Goal: Find specific page/section: Locate a particular part of the current website

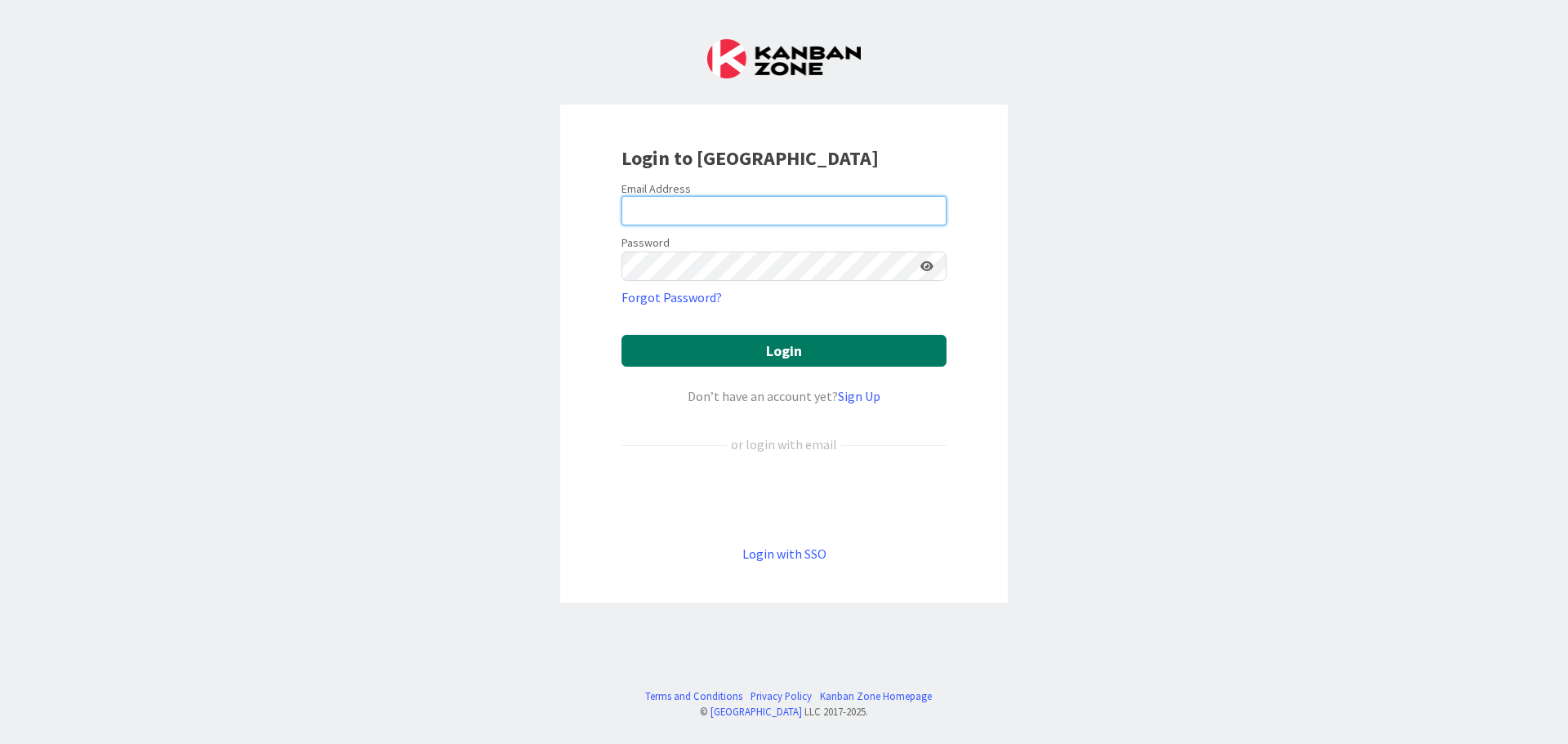
type input "[EMAIL_ADDRESS][DOMAIN_NAME]"
click at [727, 345] on button "Login" at bounding box center [784, 351] width 325 height 32
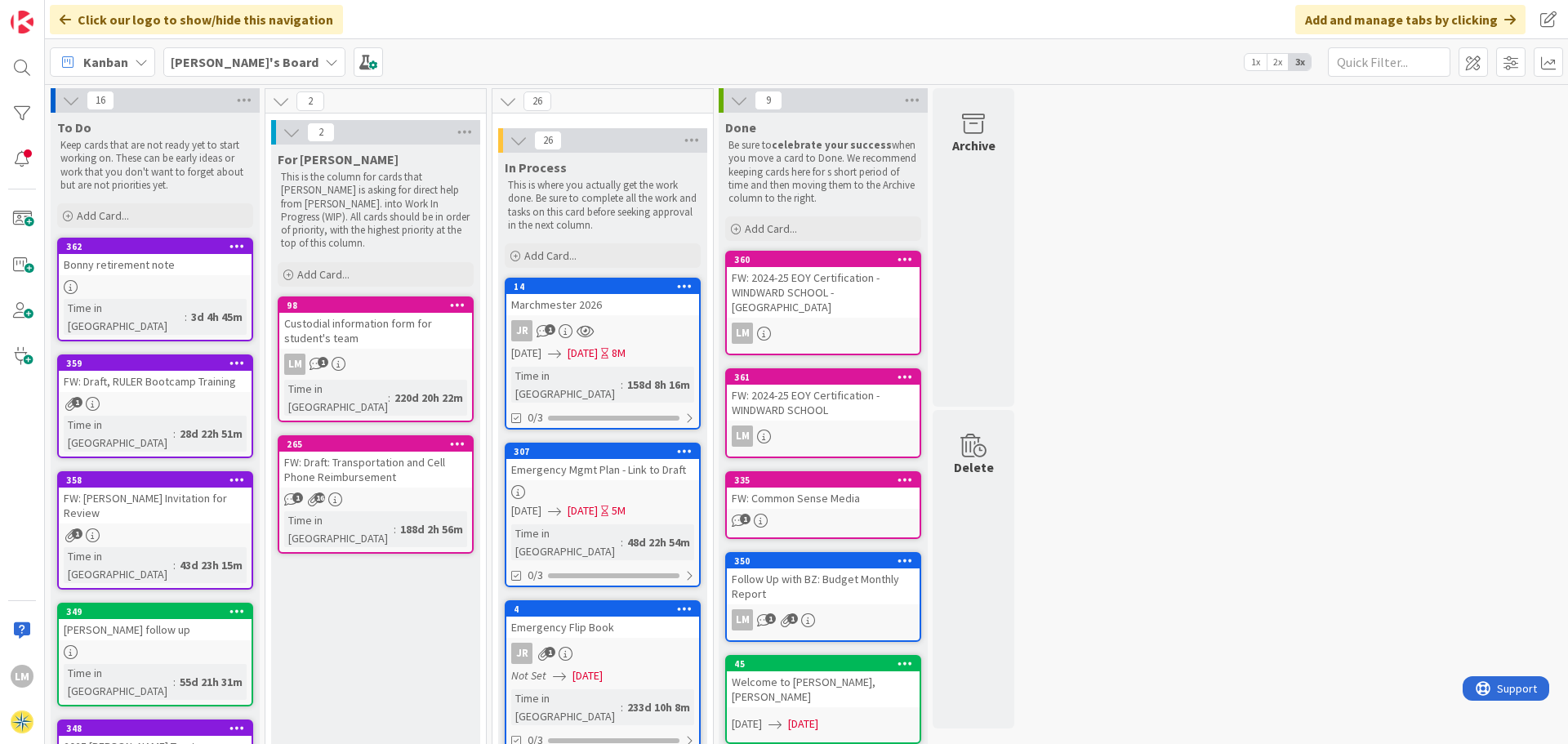
click at [217, 61] on b "[PERSON_NAME]'s Board" at bounding box center [244, 61] width 148 height 16
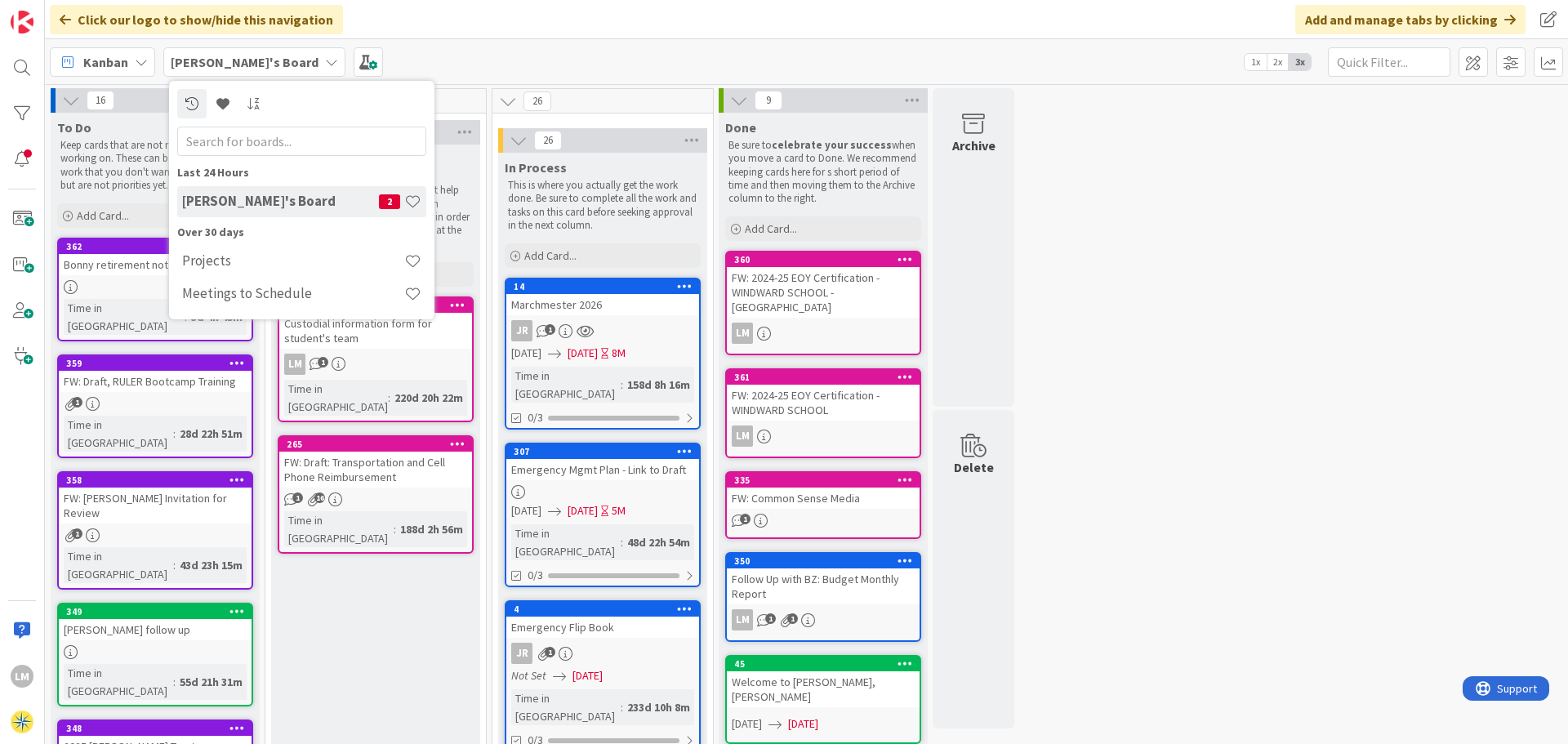
click at [215, 198] on h4 "[PERSON_NAME]'s Board" at bounding box center [280, 200] width 197 height 16
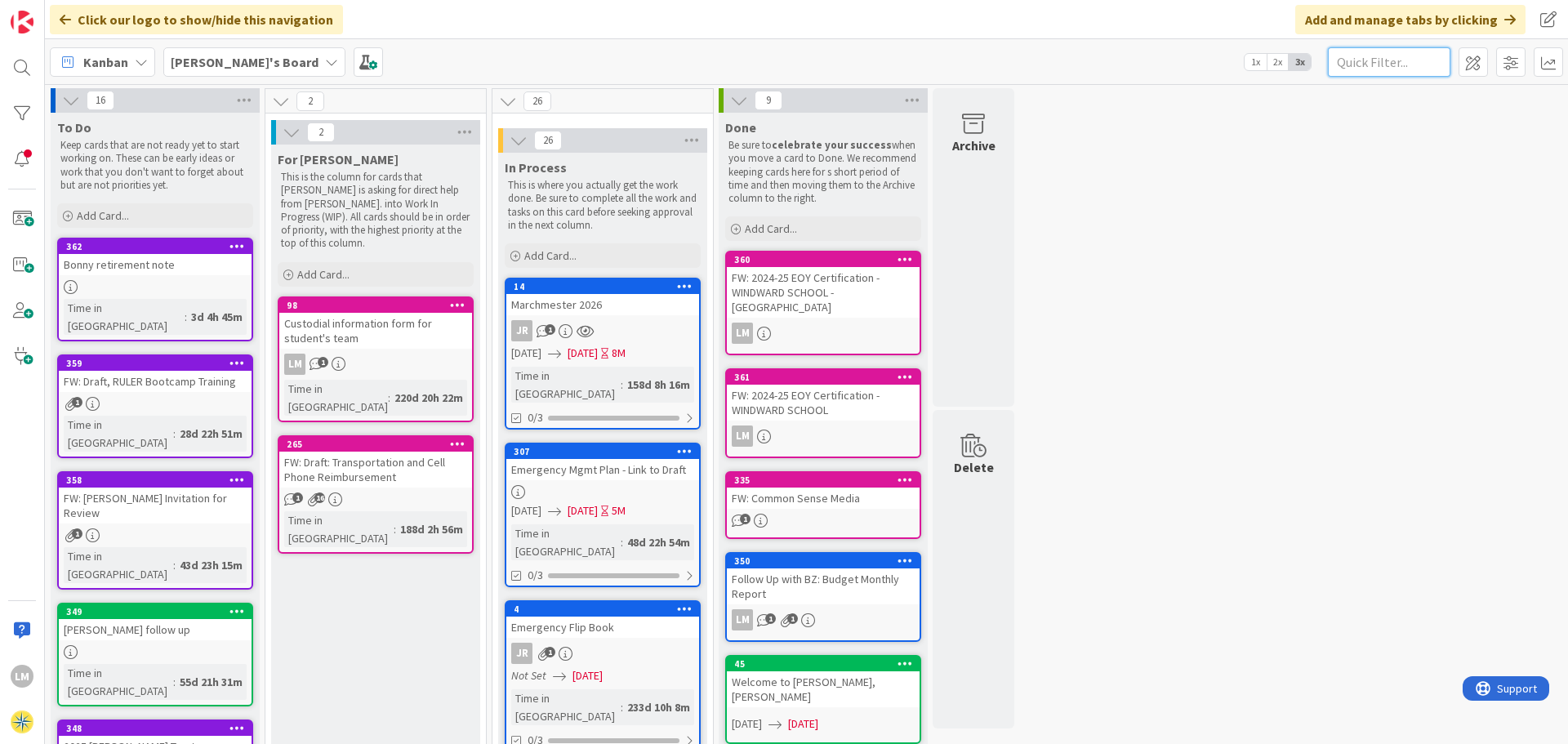
click at [1352, 58] on input "text" at bounding box center [1389, 61] width 123 height 29
type input "flip book"
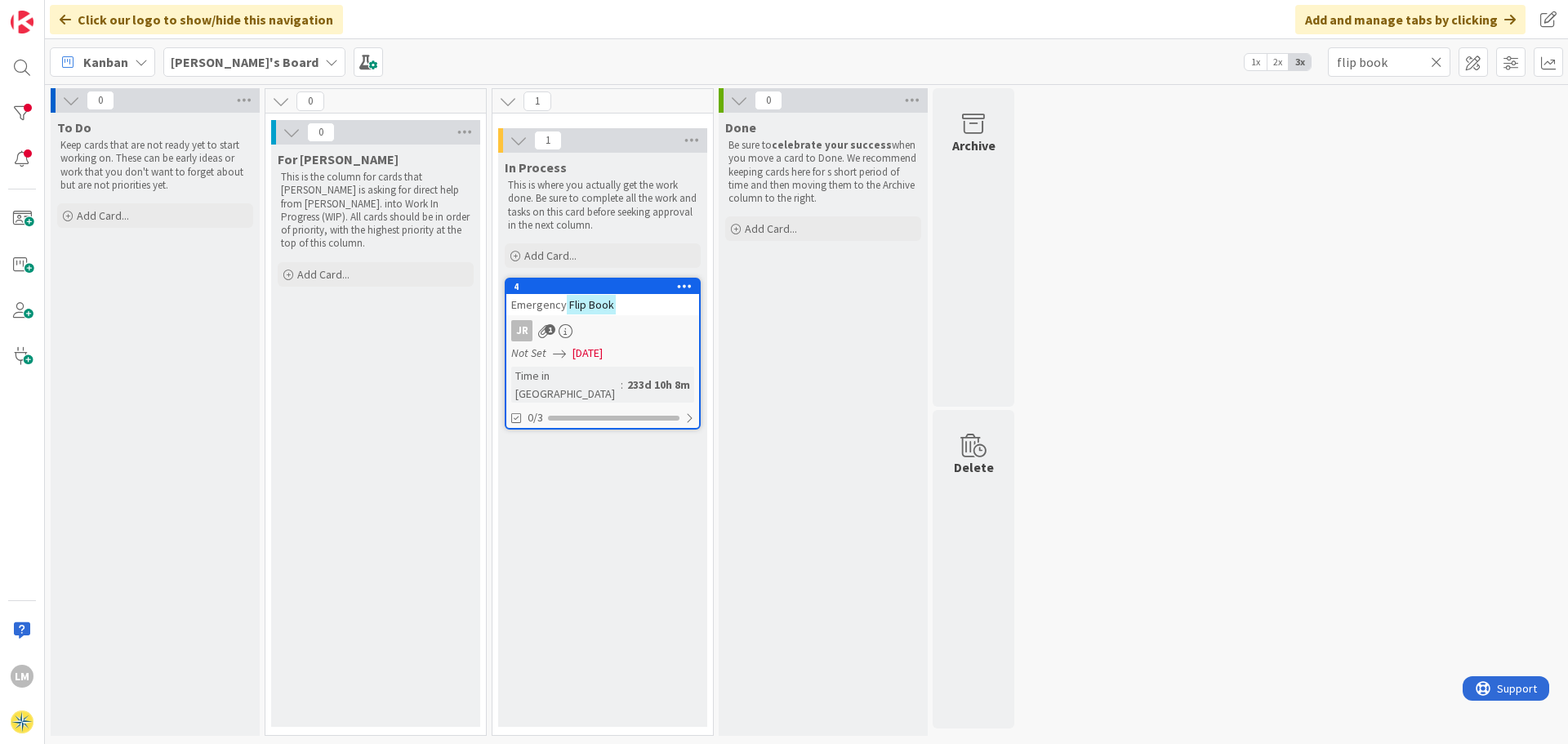
click at [619, 306] on div "Emergency Flip Book" at bounding box center [602, 305] width 192 height 22
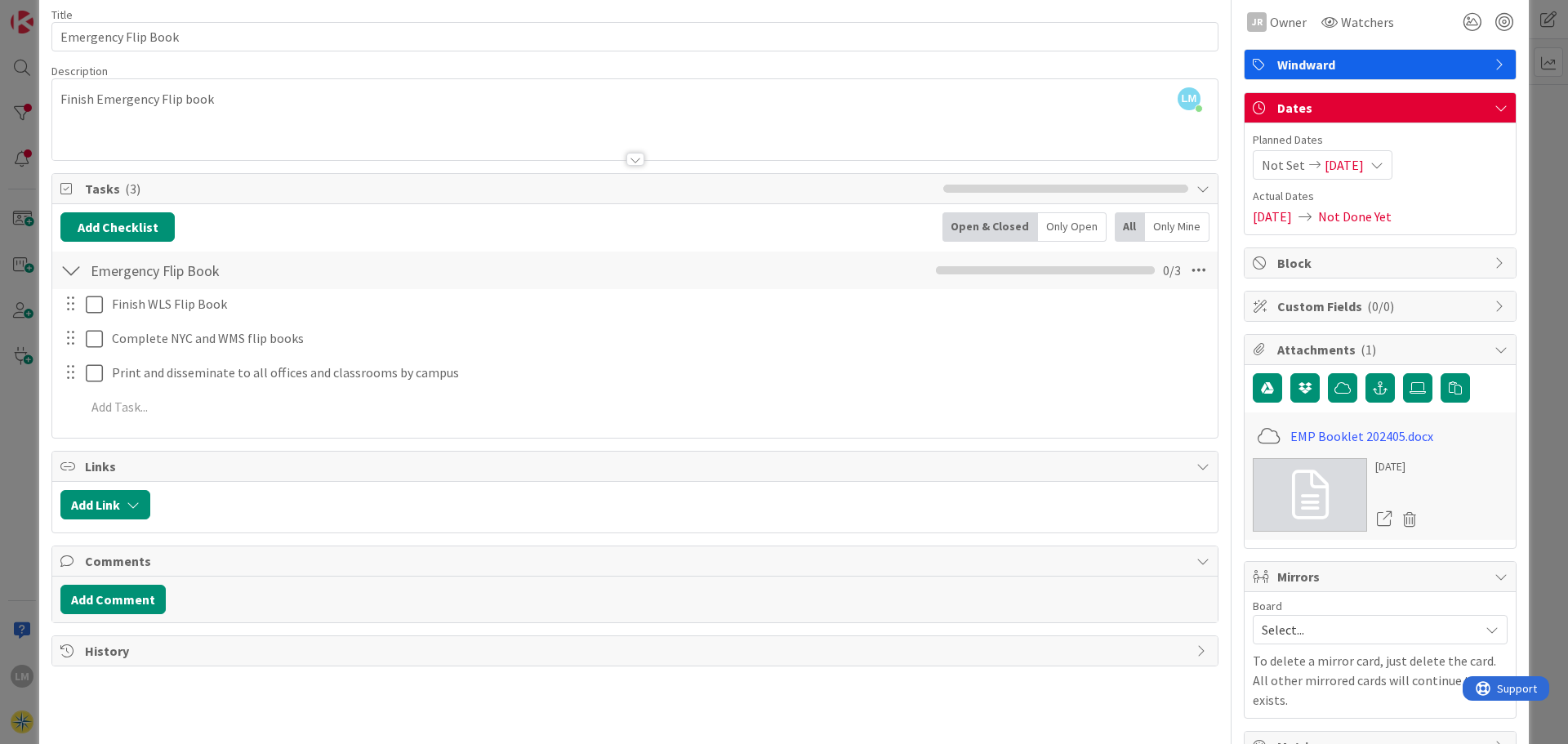
scroll to position [102, 0]
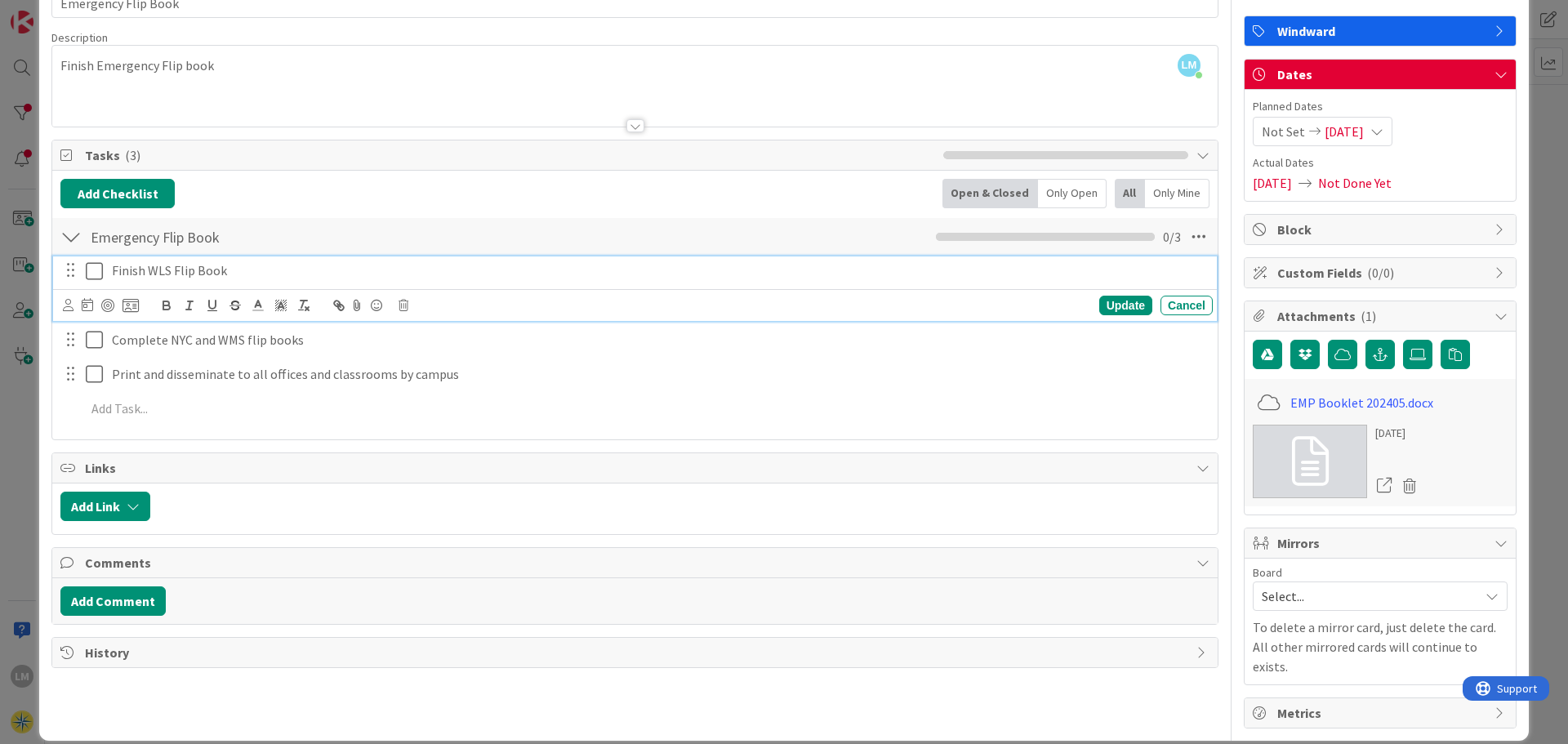
click at [164, 272] on p "Finish WLS Flip Book" at bounding box center [659, 271] width 1095 height 19
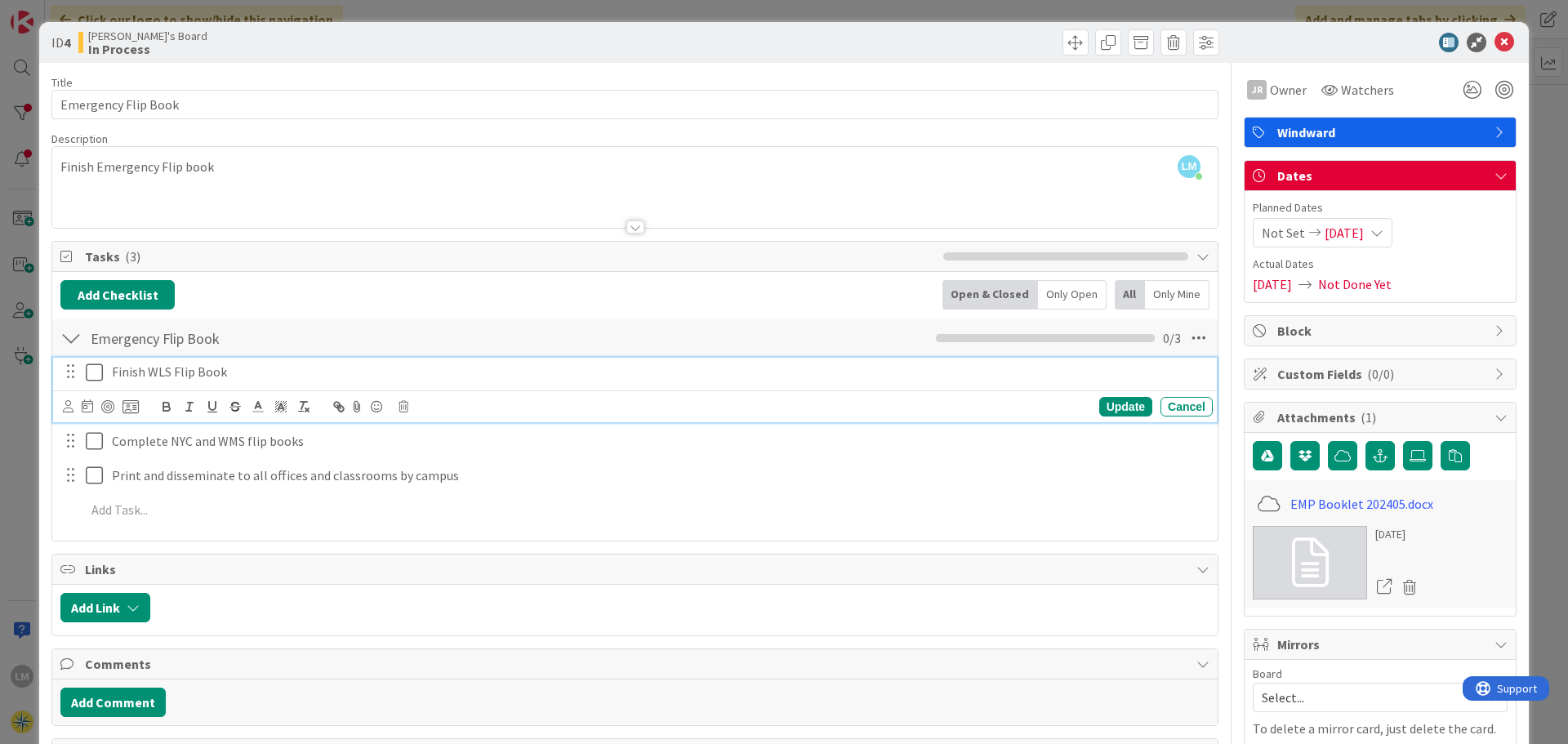
scroll to position [0, 0]
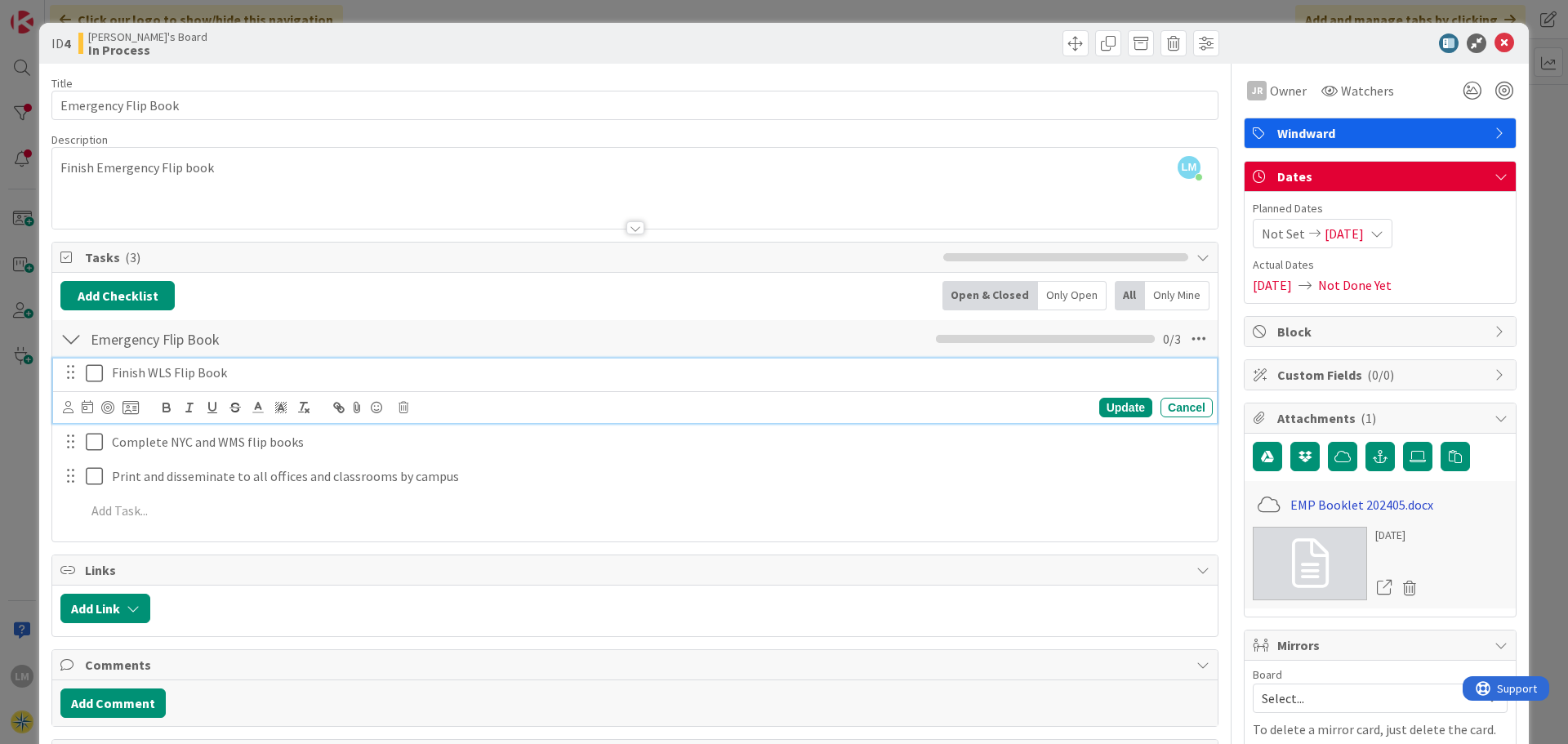
click at [1329, 501] on link "EMP Booklet 202405.docx" at bounding box center [1362, 504] width 143 height 20
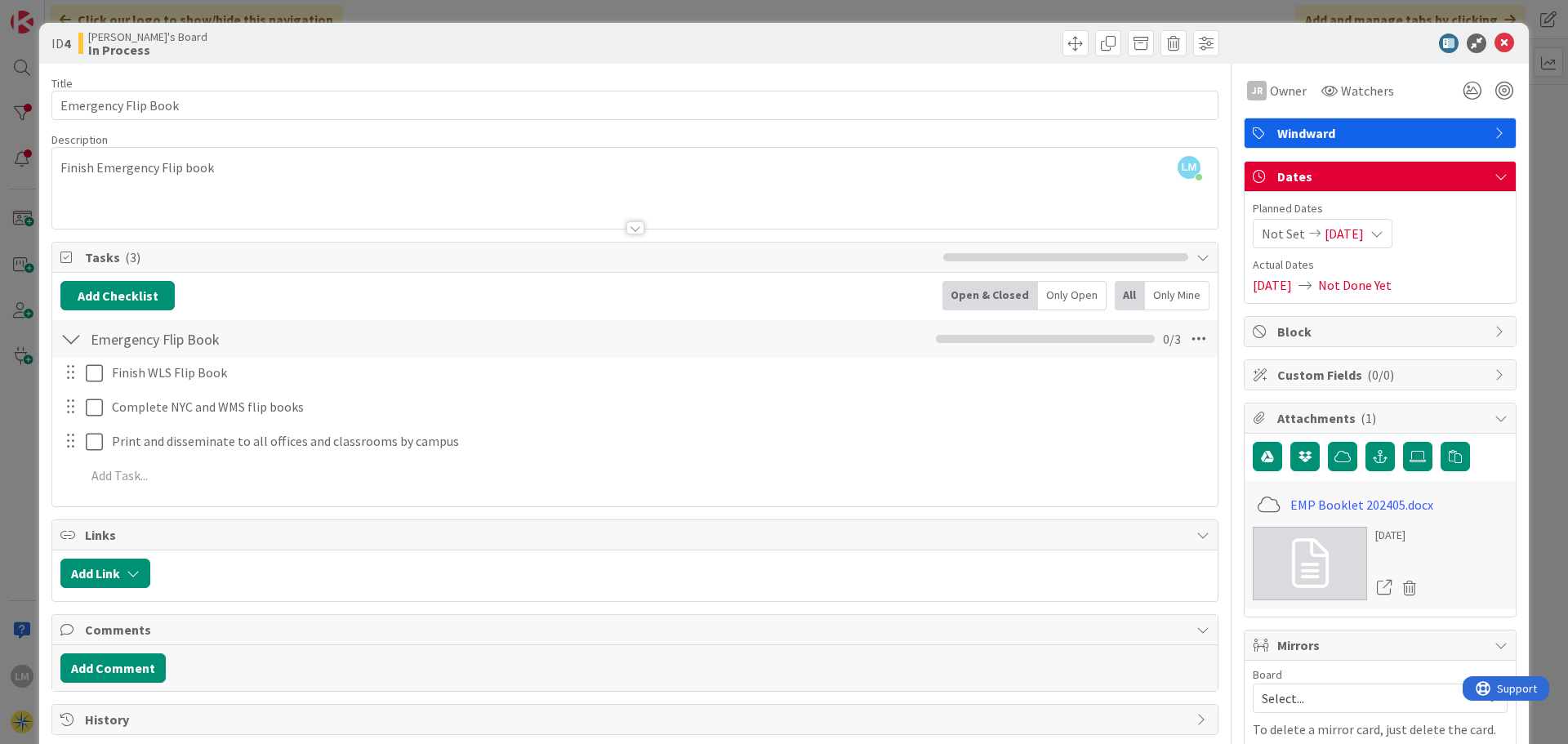
click at [1377, 587] on icon at bounding box center [1384, 587] width 15 height 15
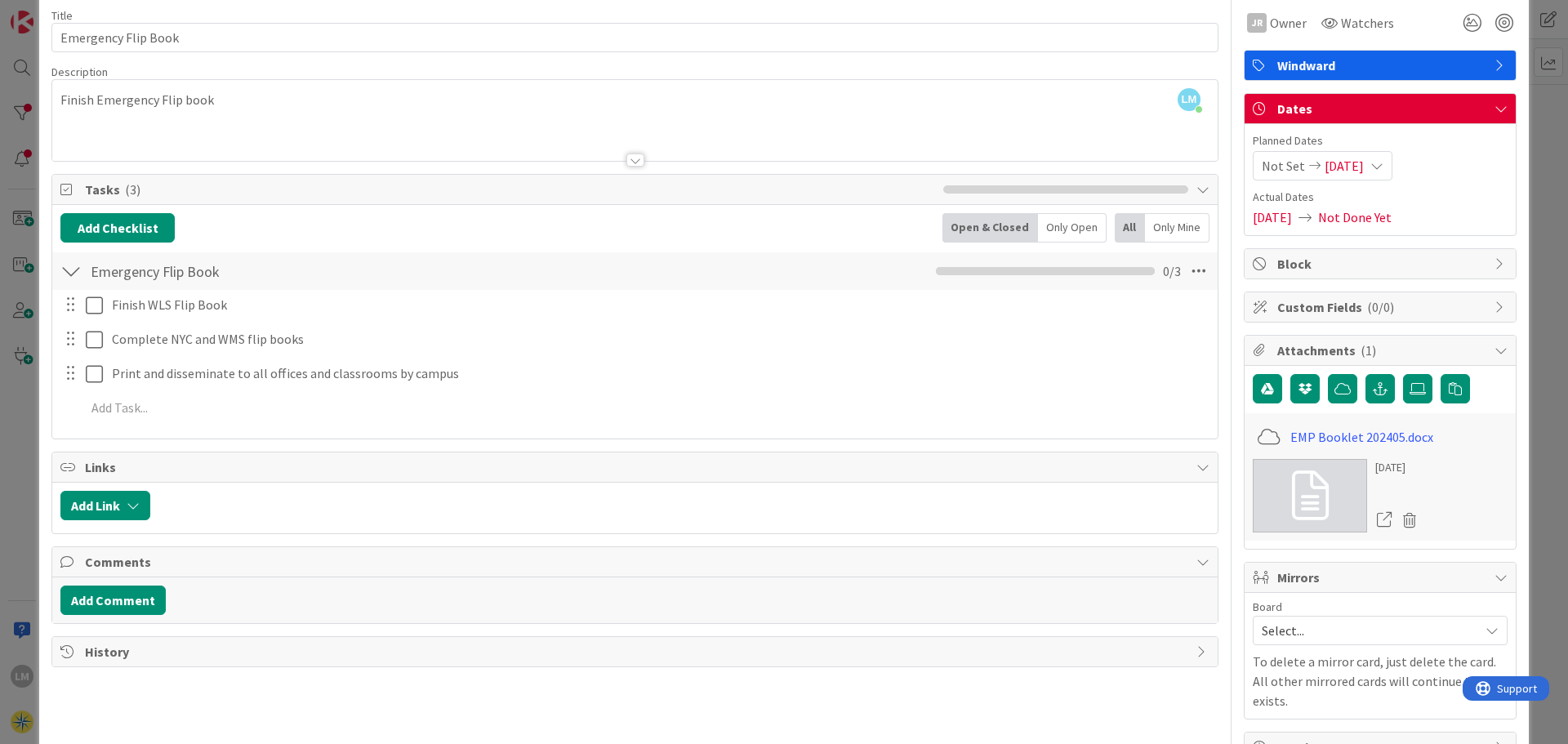
scroll to position [102, 0]
